Goal: Browse casually: Explore the website without a specific task or goal

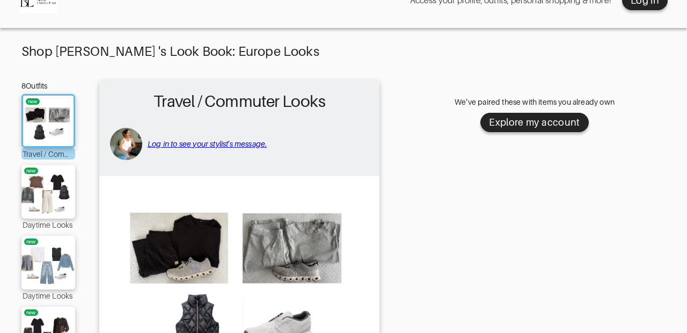
scroll to position [29, 0]
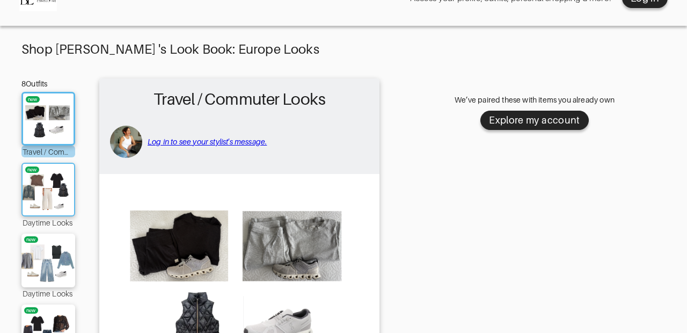
click at [33, 185] on img at bounding box center [48, 189] width 58 height 41
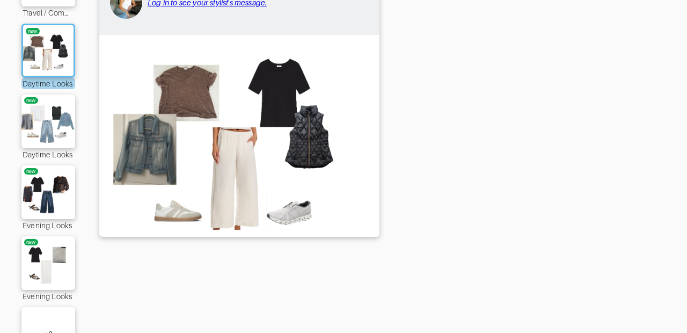
scroll to position [167, 0]
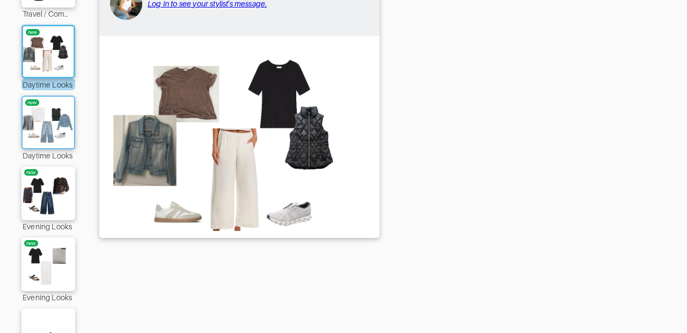
click at [38, 117] on img at bounding box center [48, 122] width 58 height 41
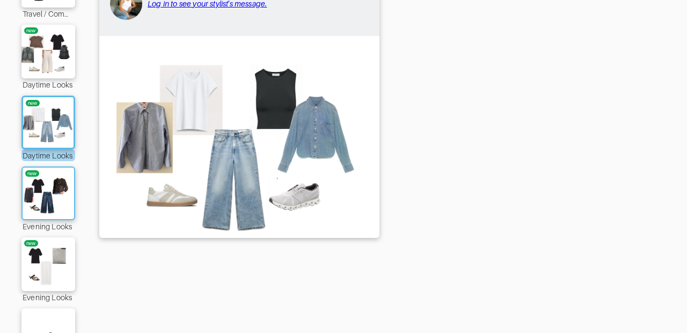
click at [46, 191] on img at bounding box center [48, 193] width 58 height 41
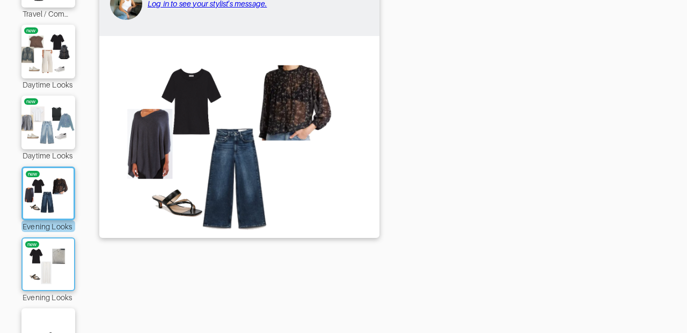
click at [49, 253] on img at bounding box center [48, 264] width 58 height 41
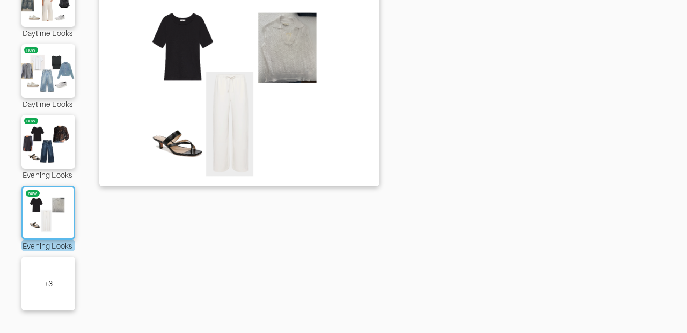
scroll to position [219, 0]
click at [50, 273] on div "+ 3" at bounding box center [48, 284] width 54 height 54
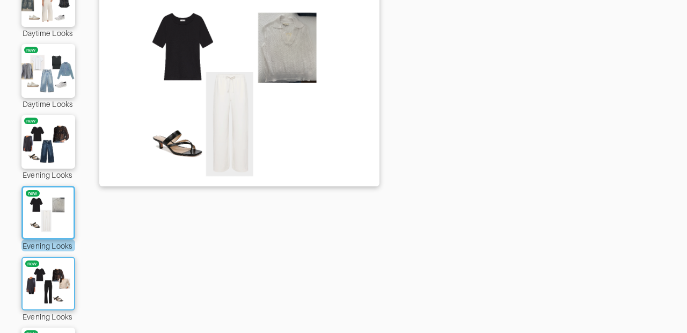
click at [50, 272] on img at bounding box center [48, 283] width 58 height 41
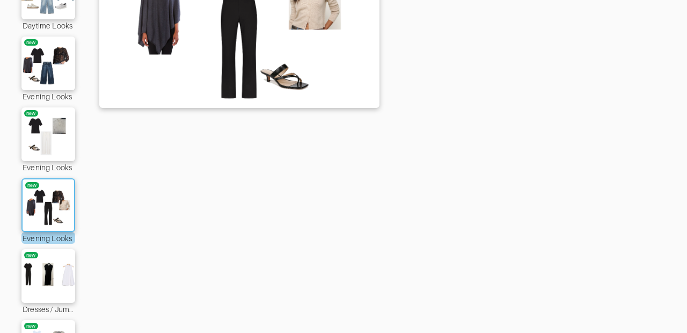
scroll to position [315, 0]
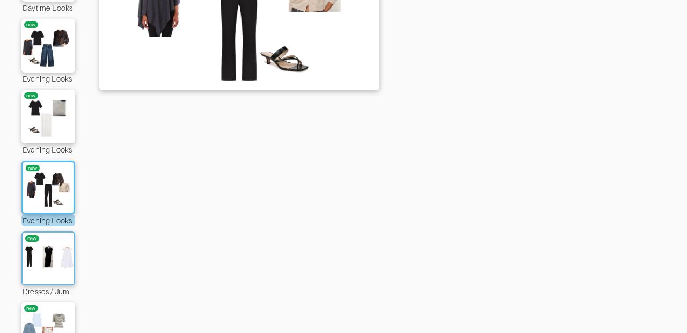
click at [50, 265] on img at bounding box center [48, 258] width 58 height 41
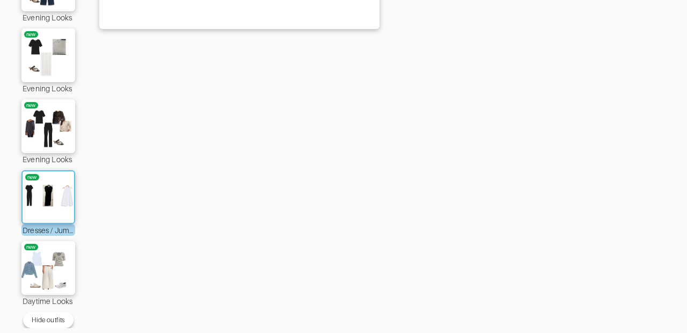
scroll to position [381, 0]
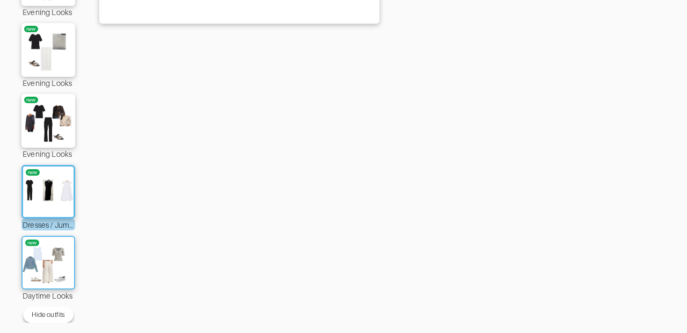
click at [52, 262] on img at bounding box center [48, 262] width 58 height 41
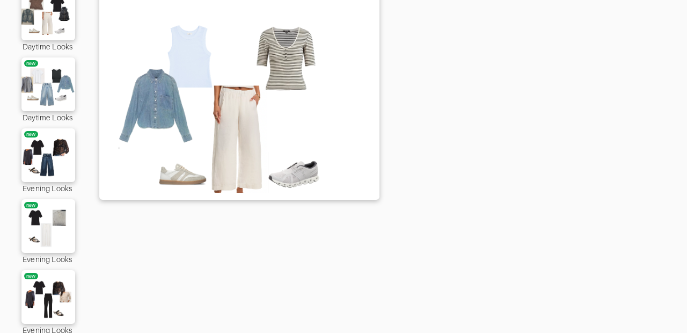
scroll to position [202, 0]
